Goal: Task Accomplishment & Management: Use online tool/utility

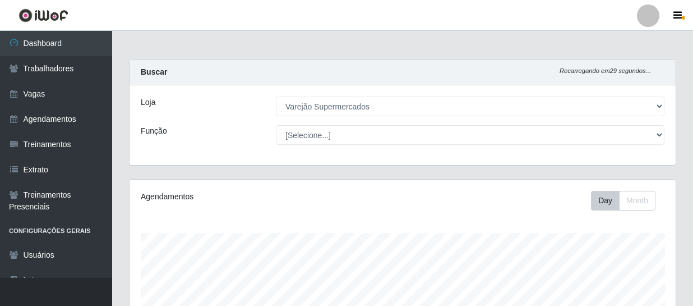
select select "237"
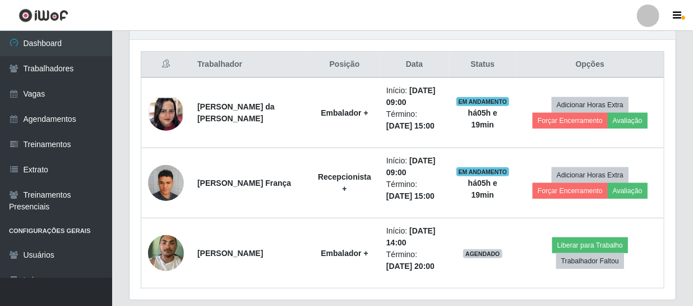
scroll to position [233, 546]
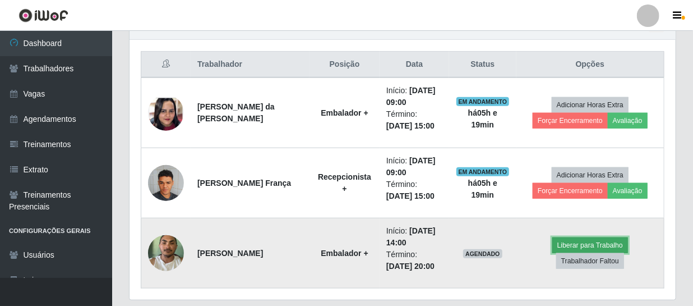
click at [561, 237] on button "Liberar para Trabalho" at bounding box center [591, 245] width 76 height 16
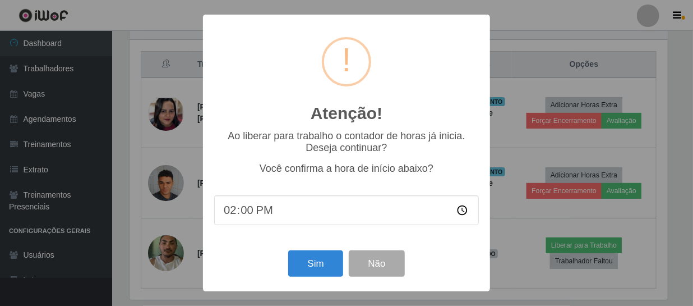
scroll to position [233, 541]
click at [327, 268] on button "Sim" at bounding box center [317, 263] width 54 height 26
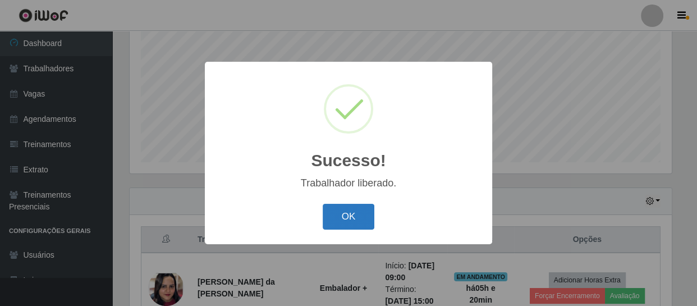
click at [339, 204] on button "OK" at bounding box center [349, 217] width 52 height 26
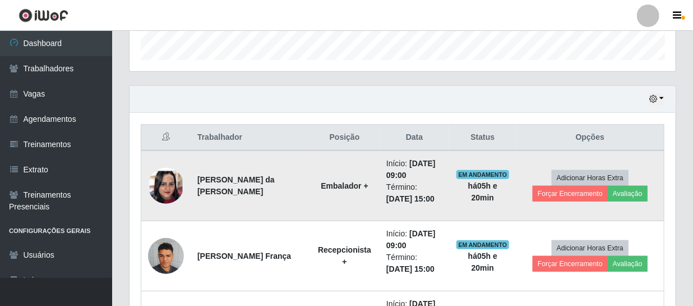
scroll to position [443, 0]
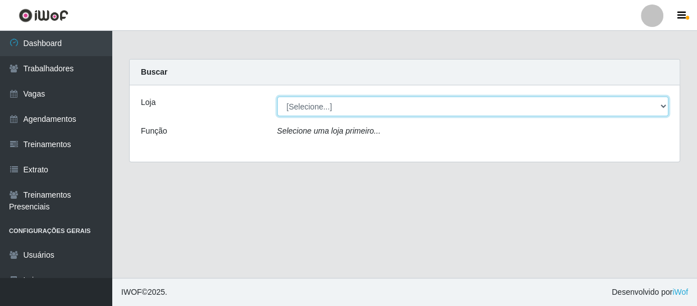
click at [358, 112] on select "[Selecione...] Varejão Supermercados" at bounding box center [473, 106] width 392 height 20
select select "237"
click at [277, 96] on select "[Selecione...] Varejão Supermercados" at bounding box center [473, 106] width 392 height 20
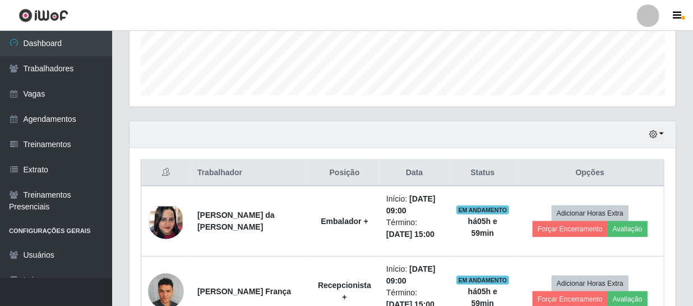
scroll to position [449, 0]
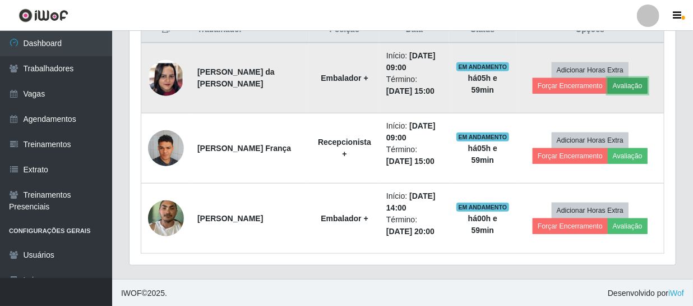
click at [615, 85] on button "Avaliação" at bounding box center [628, 86] width 40 height 16
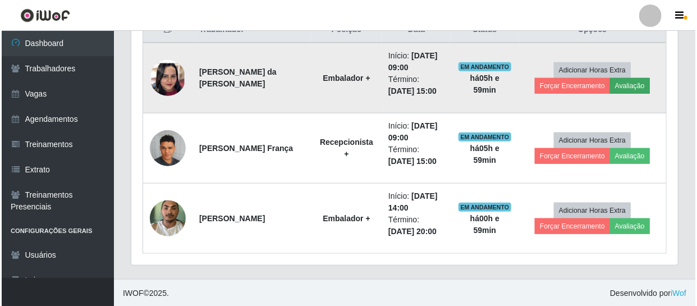
scroll to position [233, 541]
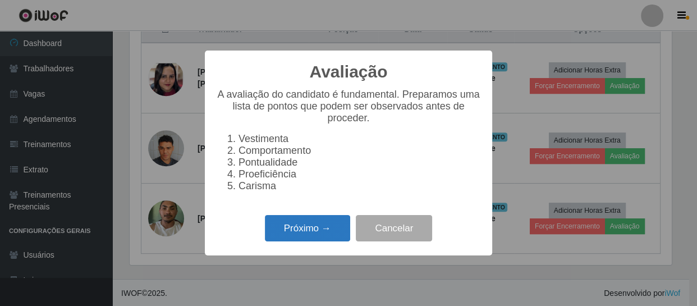
click at [341, 238] on button "Próximo →" at bounding box center [307, 228] width 85 height 26
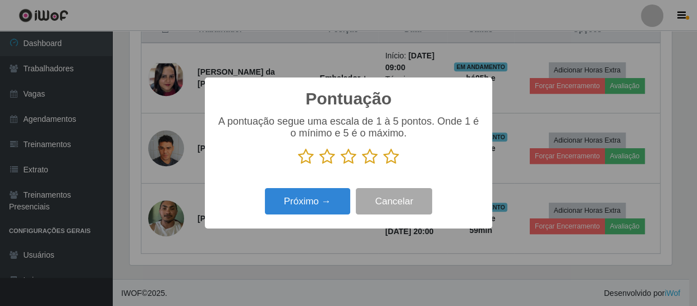
click at [351, 157] on icon at bounding box center [349, 156] width 16 height 17
click at [341, 165] on input "radio" at bounding box center [341, 165] width 0 height 0
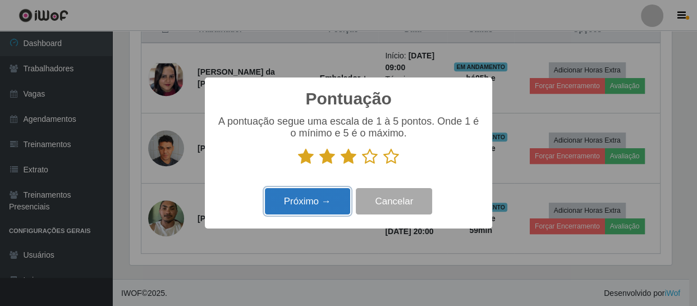
click at [328, 202] on button "Próximo →" at bounding box center [307, 201] width 85 height 26
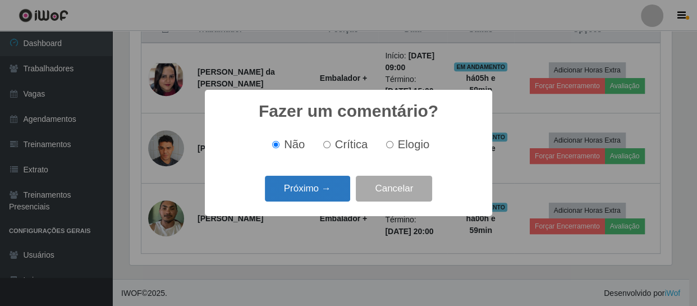
click at [326, 193] on button "Próximo →" at bounding box center [307, 189] width 85 height 26
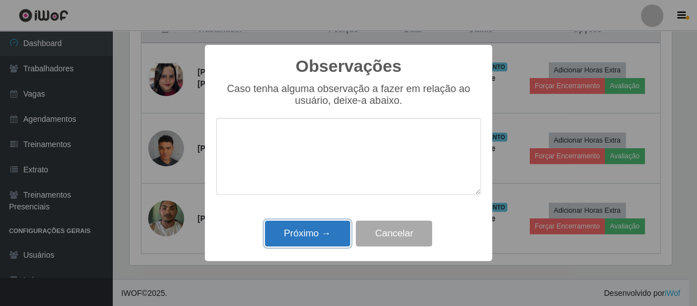
click at [325, 232] on button "Próximo →" at bounding box center [307, 233] width 85 height 26
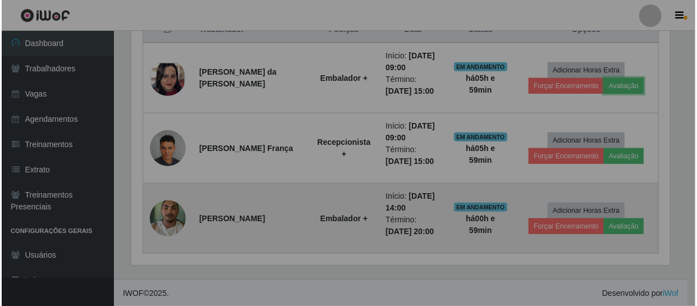
scroll to position [233, 546]
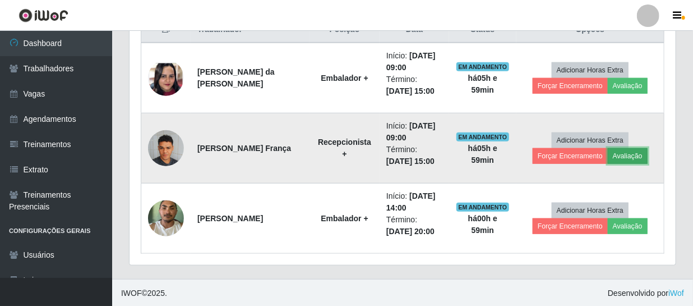
click at [622, 150] on button "Avaliação" at bounding box center [628, 156] width 40 height 16
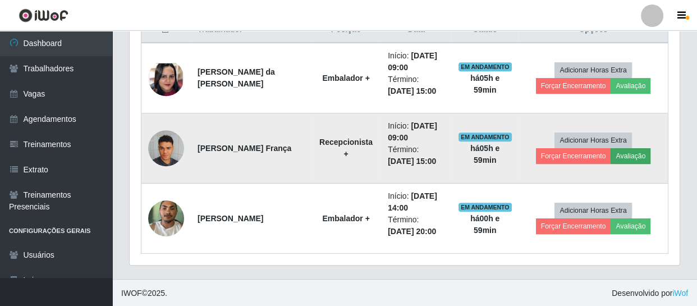
scroll to position [233, 541]
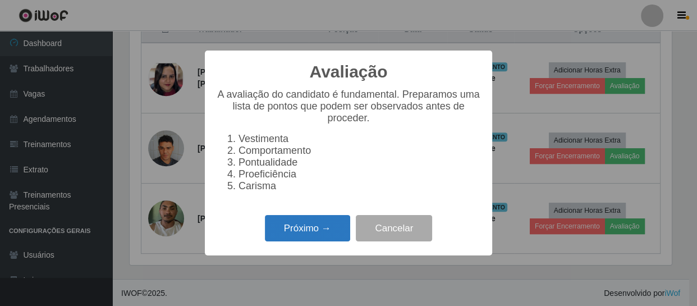
click at [304, 239] on button "Próximo →" at bounding box center [307, 228] width 85 height 26
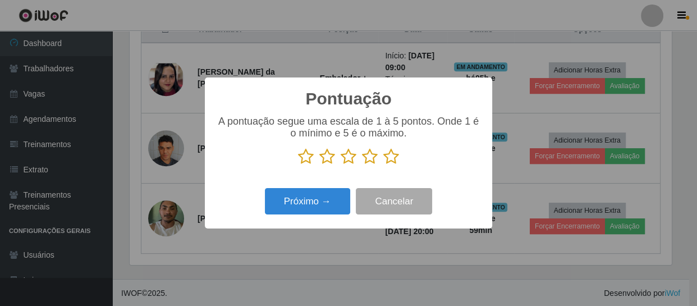
click at [352, 158] on icon at bounding box center [349, 156] width 16 height 17
click at [341, 165] on input "radio" at bounding box center [341, 165] width 0 height 0
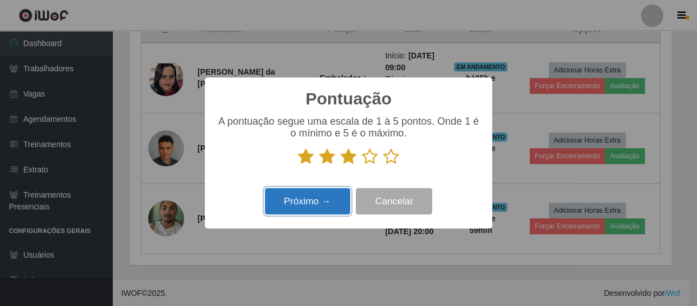
click at [327, 192] on button "Próximo →" at bounding box center [307, 201] width 85 height 26
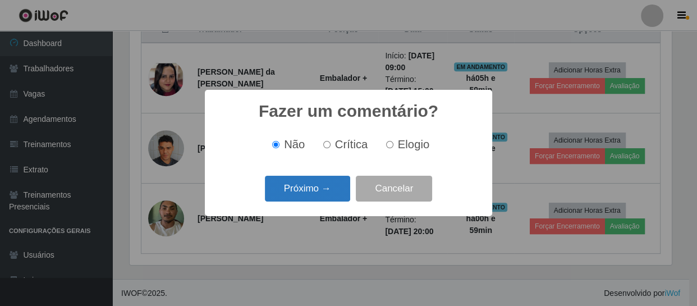
click at [329, 181] on button "Próximo →" at bounding box center [307, 189] width 85 height 26
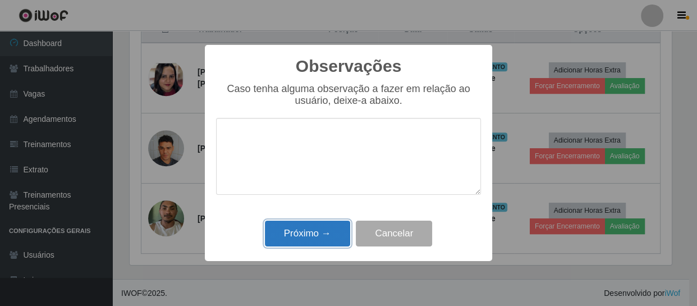
click at [308, 235] on button "Próximo →" at bounding box center [307, 233] width 85 height 26
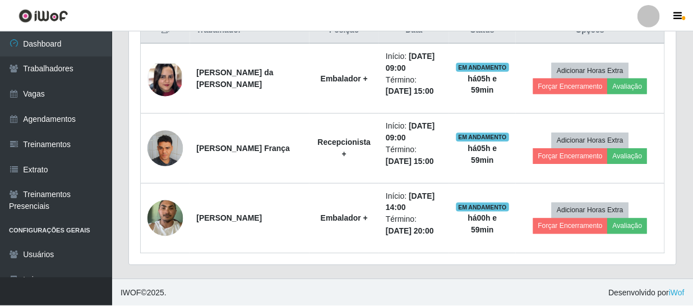
scroll to position [233, 546]
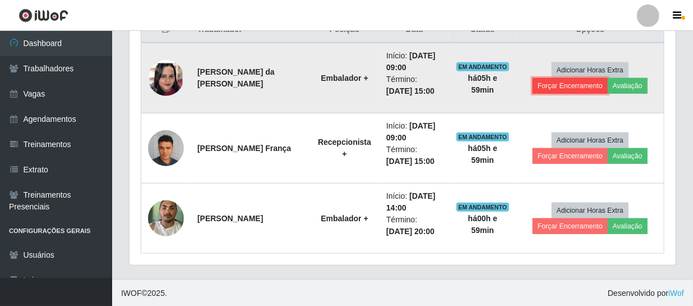
click at [560, 85] on button "Forçar Encerramento" at bounding box center [570, 86] width 75 height 16
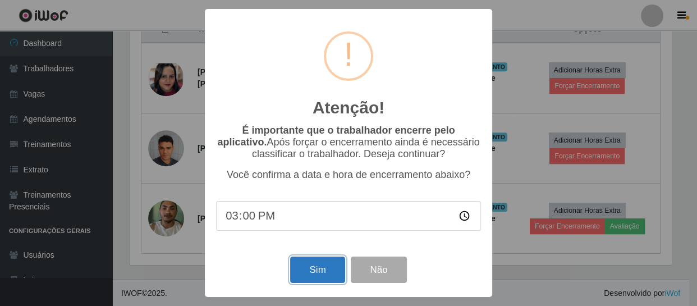
click at [331, 274] on button "Sim" at bounding box center [317, 269] width 54 height 26
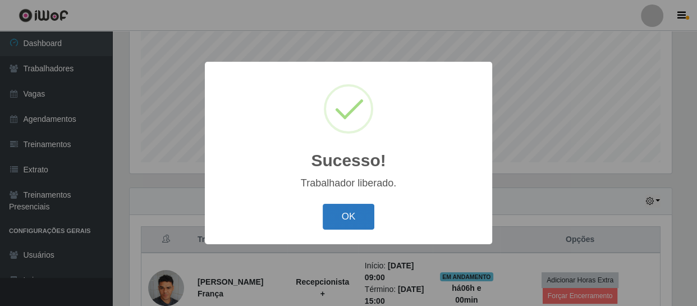
click at [346, 219] on button "OK" at bounding box center [349, 217] width 52 height 26
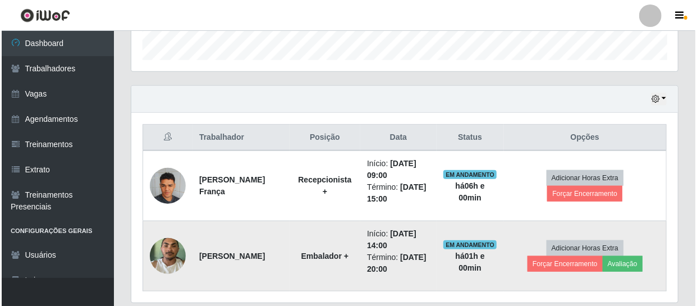
scroll to position [379, 0]
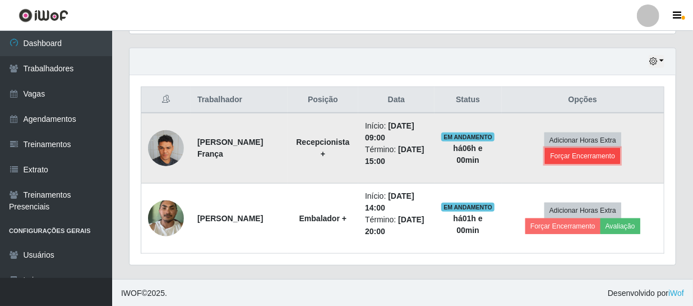
click at [567, 152] on button "Forçar Encerramento" at bounding box center [582, 156] width 75 height 16
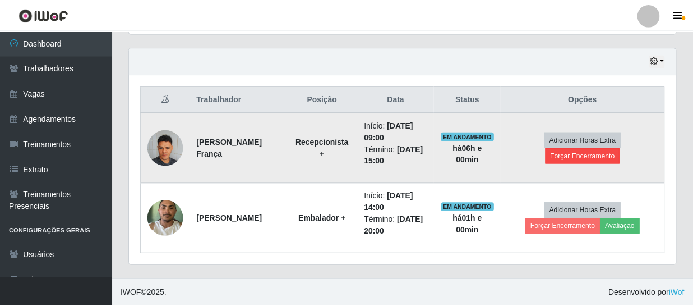
scroll to position [233, 541]
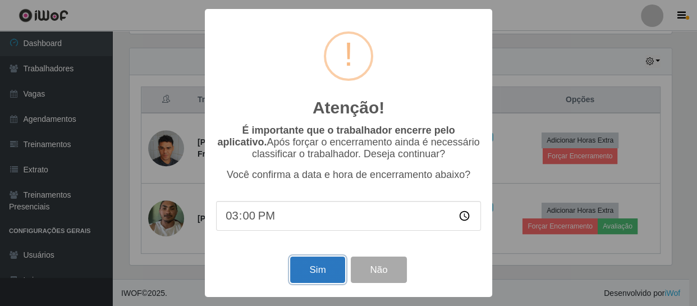
click at [320, 274] on button "Sim" at bounding box center [317, 269] width 54 height 26
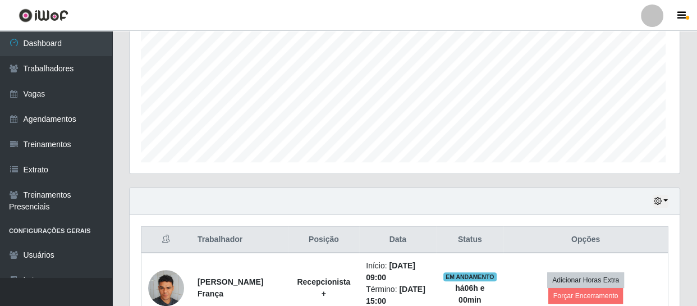
scroll to position [0, 0]
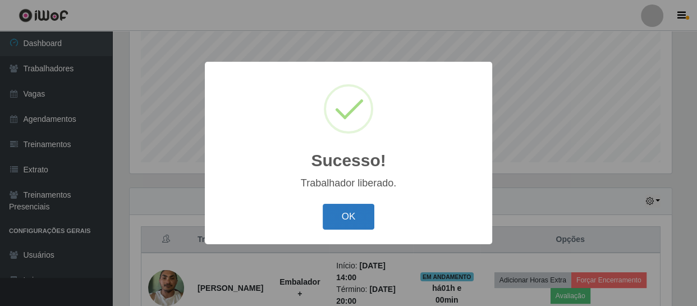
click at [329, 220] on button "OK" at bounding box center [349, 217] width 52 height 26
